Goal: Check status: Check status

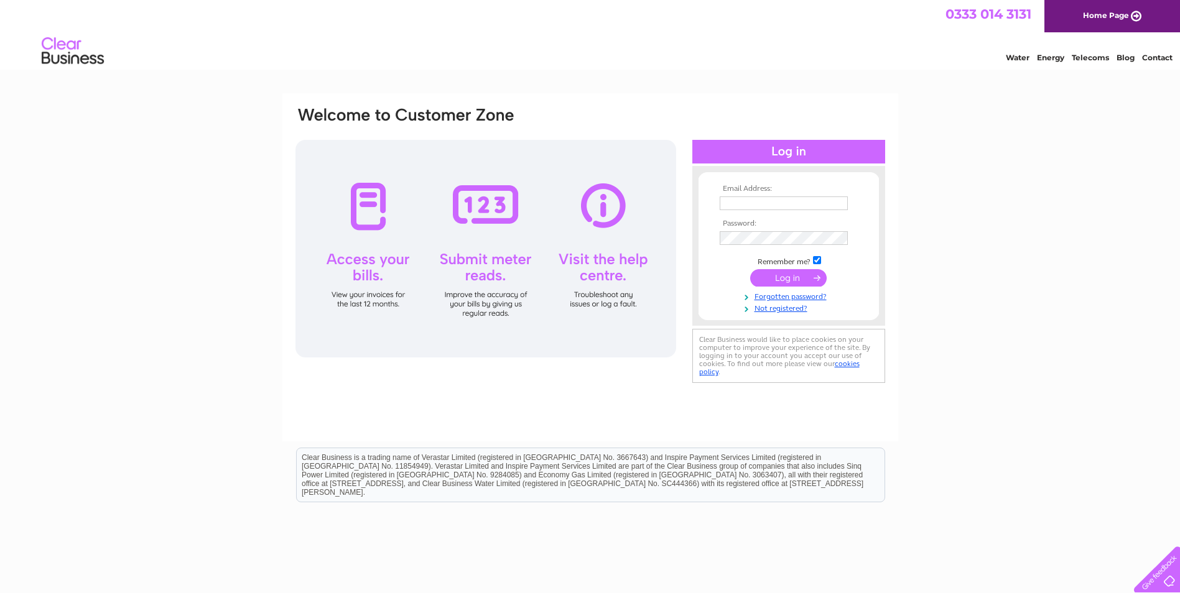
click at [753, 213] on td at bounding box center [788, 216] width 144 height 6
click at [756, 204] on input "text" at bounding box center [784, 204] width 129 height 15
click at [730, 201] on input "text" at bounding box center [784, 204] width 128 height 14
paste input "david@ashtreepropertyimprovements.com"
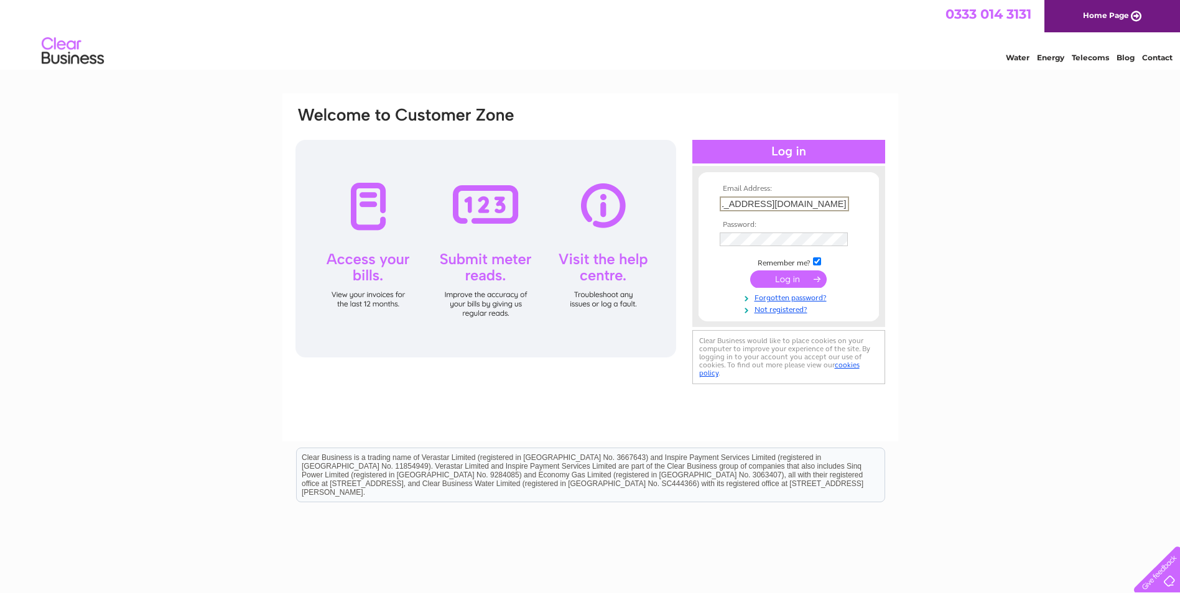
type input "david@ashtreepropertyimprovements.com"
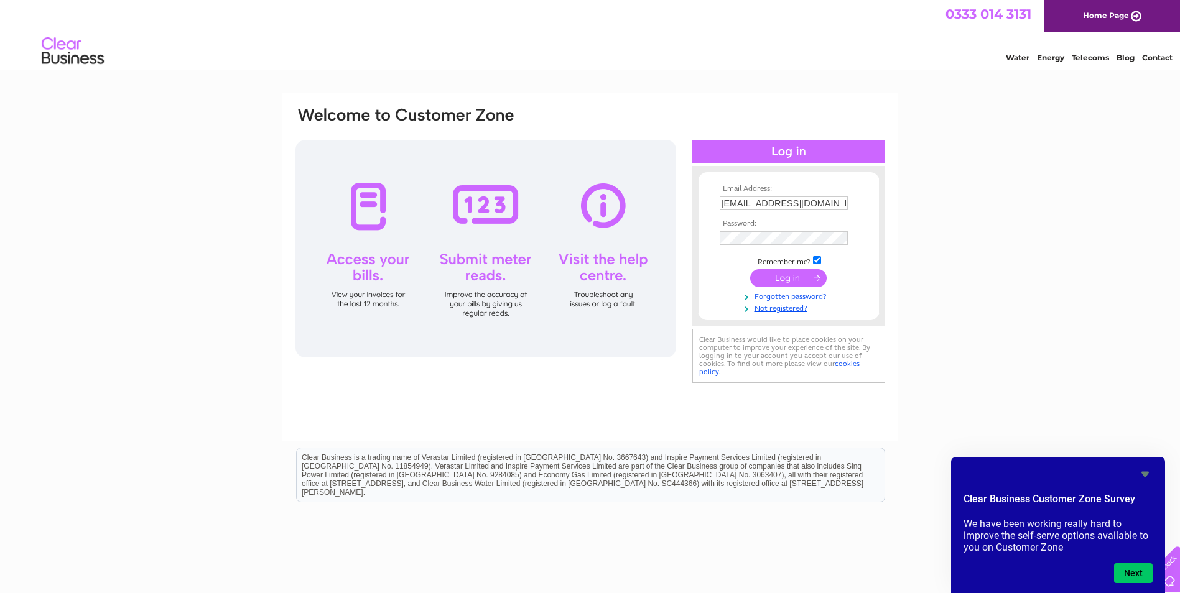
click at [799, 279] on input "submit" at bounding box center [788, 277] width 76 height 17
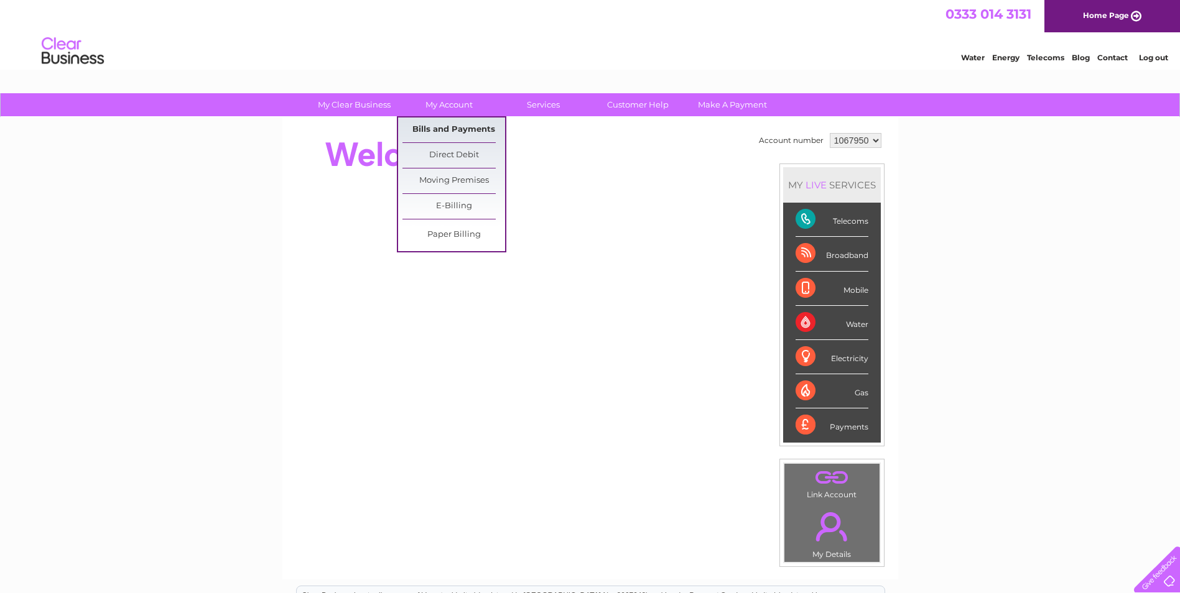
click at [432, 131] on link "Bills and Payments" at bounding box center [453, 130] width 103 height 25
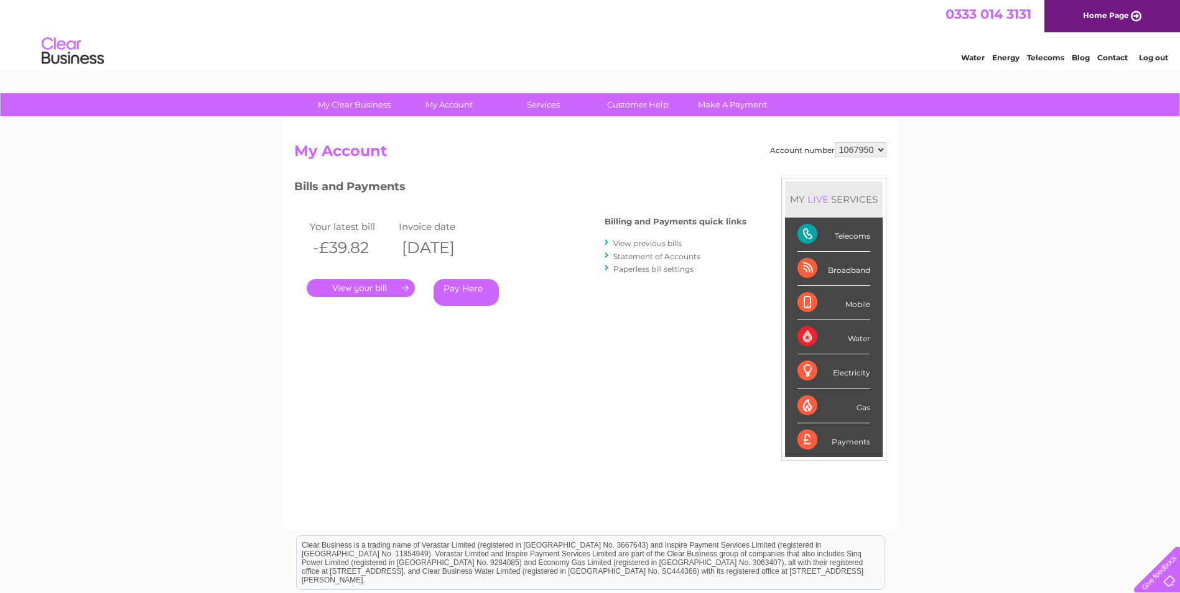
click at [660, 258] on link "Statement of Accounts" at bounding box center [656, 256] width 87 height 9
click at [657, 238] on li "View previous bills" at bounding box center [675, 243] width 142 height 12
click at [659, 244] on link "View previous bills" at bounding box center [647, 243] width 68 height 9
